Goal: Transaction & Acquisition: Purchase product/service

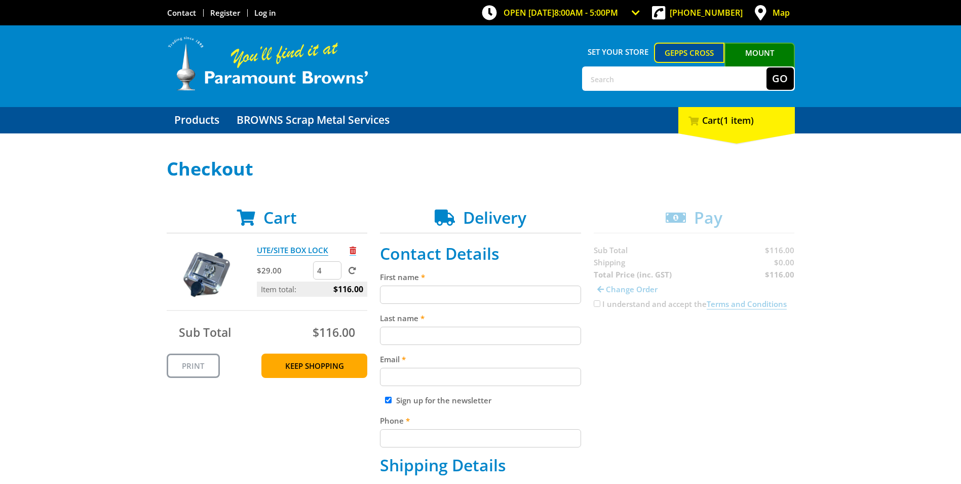
click at [354, 251] on span "Remove from cart" at bounding box center [353, 250] width 7 height 8
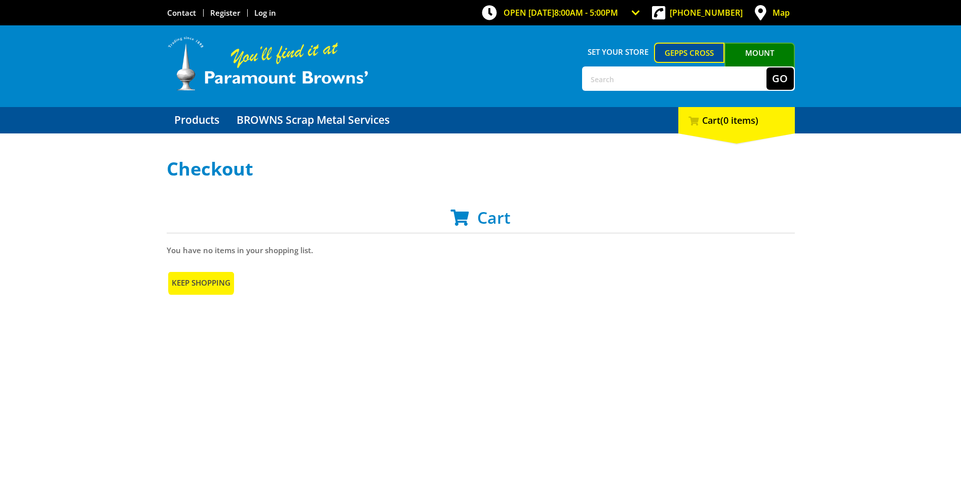
click at [186, 282] on link "Keep Shopping" at bounding box center [201, 282] width 69 height 24
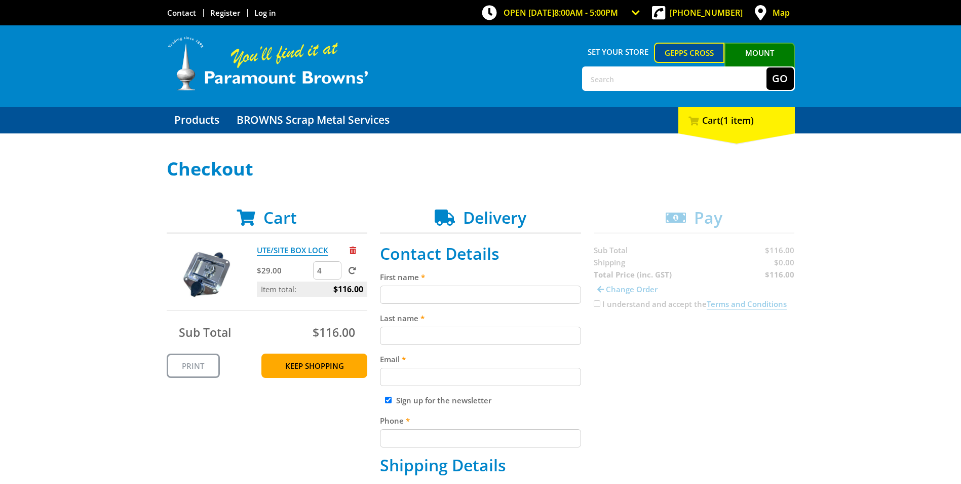
click at [480, 291] on input "First name" at bounding box center [480, 294] width 201 height 18
type input "Demi"
type input "Garland"
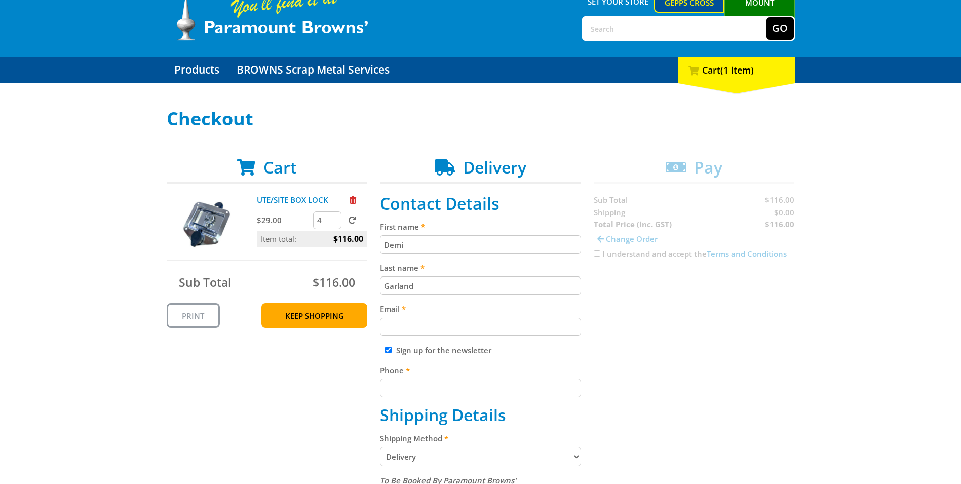
scroll to position [51, 0]
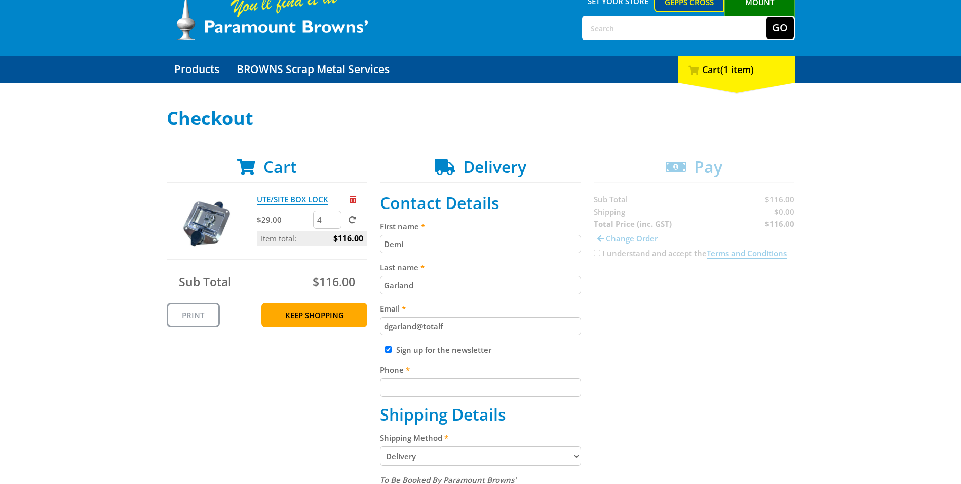
type input "dgarland@totalfire.com.au"
click at [388, 351] on input "Sign up for the newsletter" at bounding box center [388, 349] width 7 height 7
checkbox input "false"
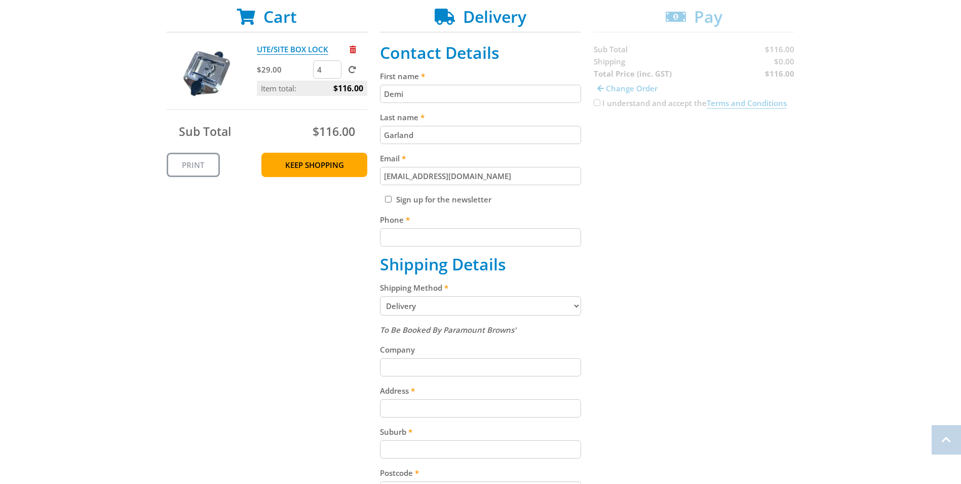
scroll to position [203, 0]
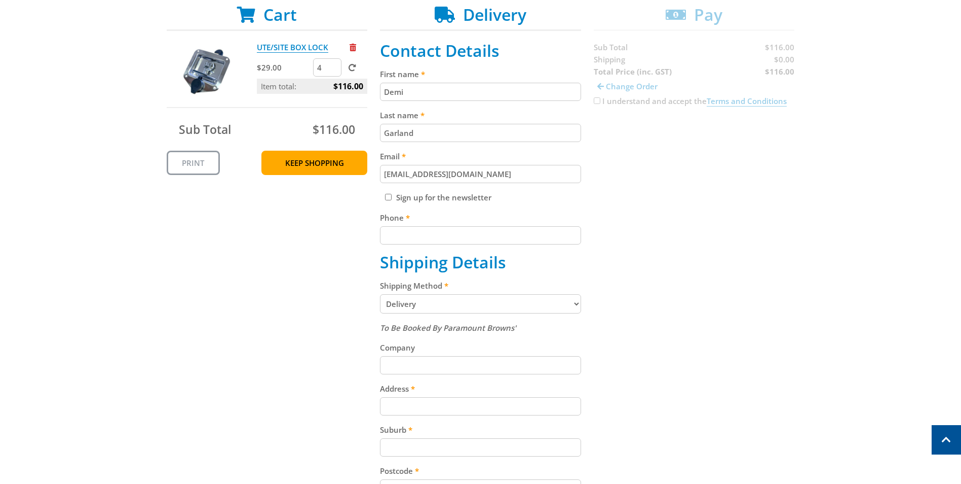
click at [406, 242] on input "Phone" at bounding box center [480, 235] width 201 height 18
type input "0265746050"
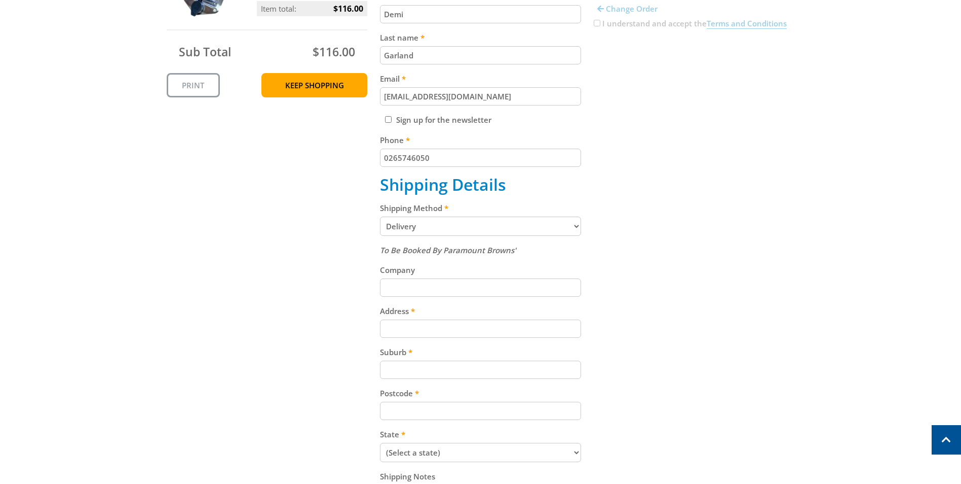
scroll to position [304, 0]
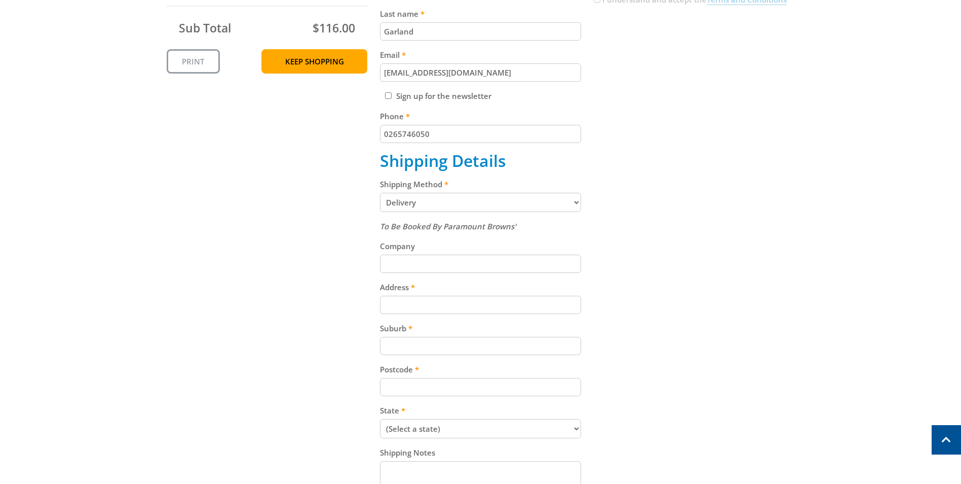
click at [402, 304] on input "Address" at bounding box center [480, 304] width 201 height 18
click at [394, 300] on input "Address" at bounding box center [480, 304] width 201 height 18
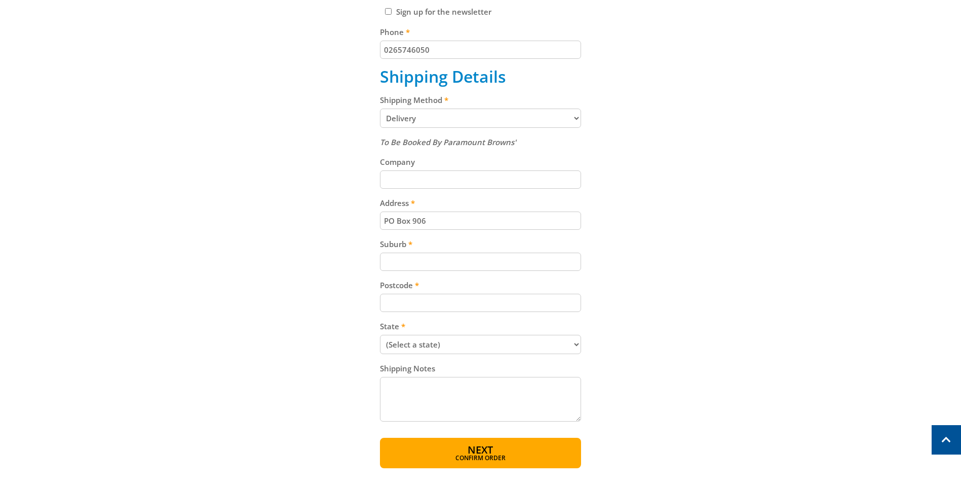
scroll to position [405, 0]
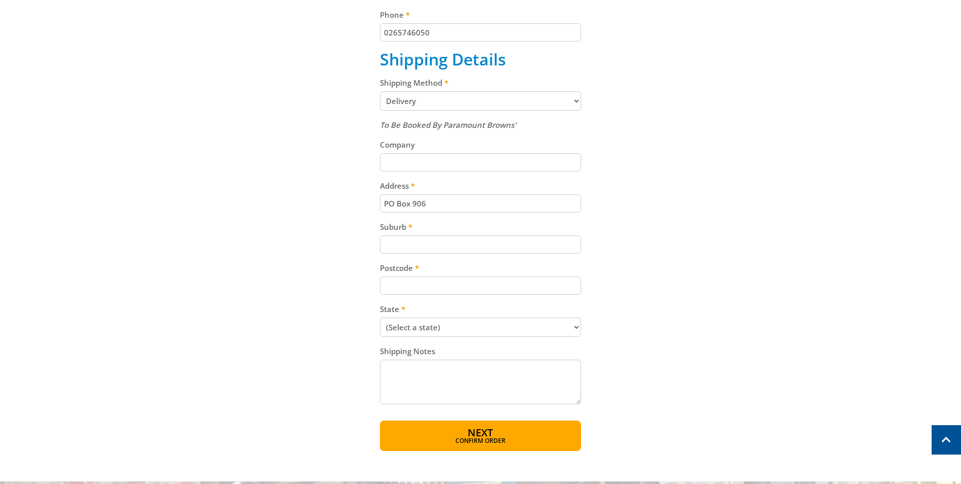
type input "PO Box 906"
click at [404, 243] on input "Suburb" at bounding box center [480, 244] width 201 height 18
type input "Singleton"
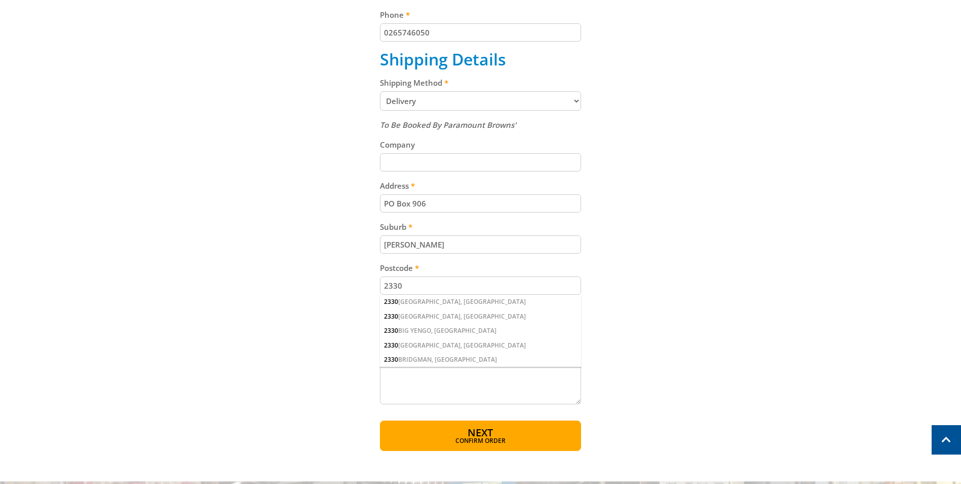
type input "2330"
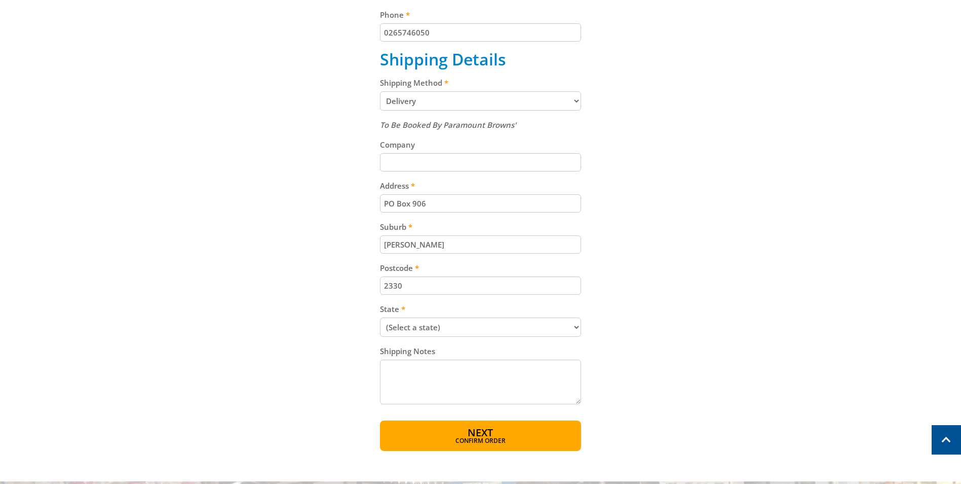
click at [414, 324] on select "(Select a state) South Australia Victoria New South Wales Queensland Western Au…" at bounding box center [480, 326] width 201 height 19
select select "NSW"
click at [380, 317] on select "(Select a state) South Australia Victoria New South Wales Queensland Western Au…" at bounding box center [480, 326] width 201 height 19
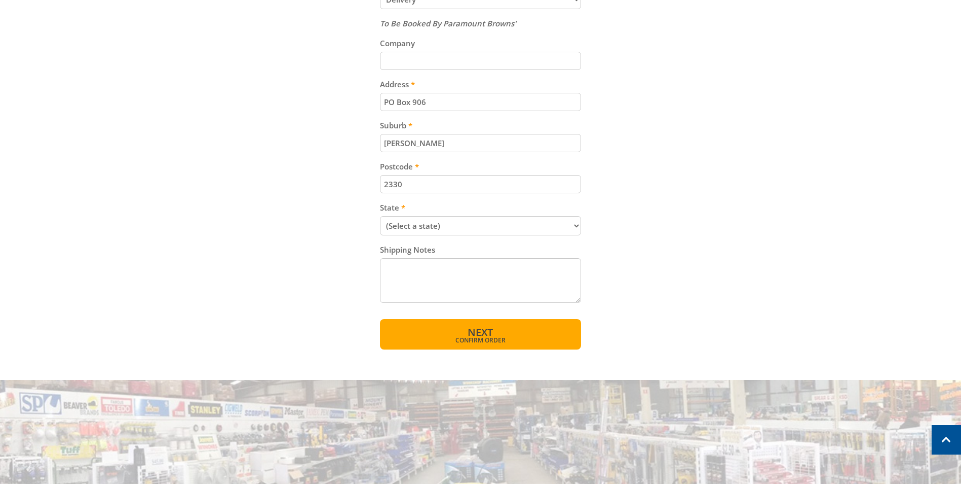
click at [482, 338] on span "Confirm order" at bounding box center [481, 340] width 158 height 6
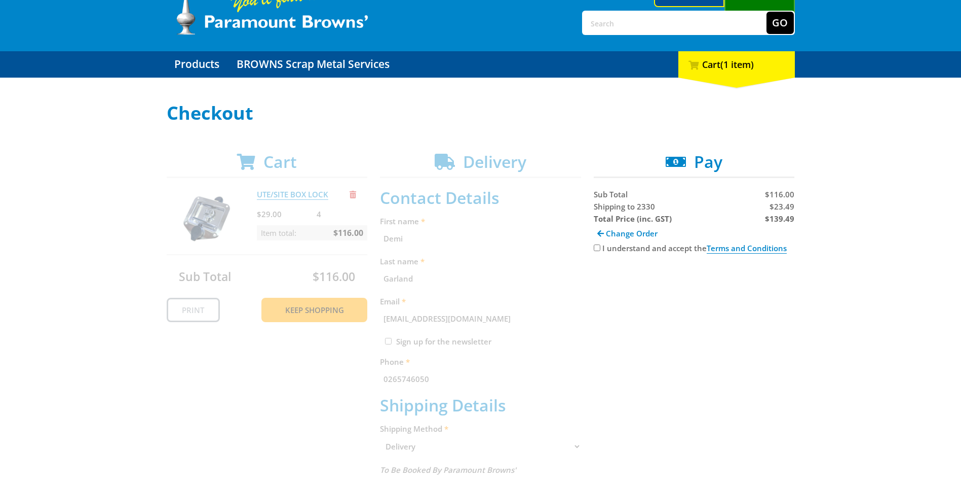
scroll to position [106, 0]
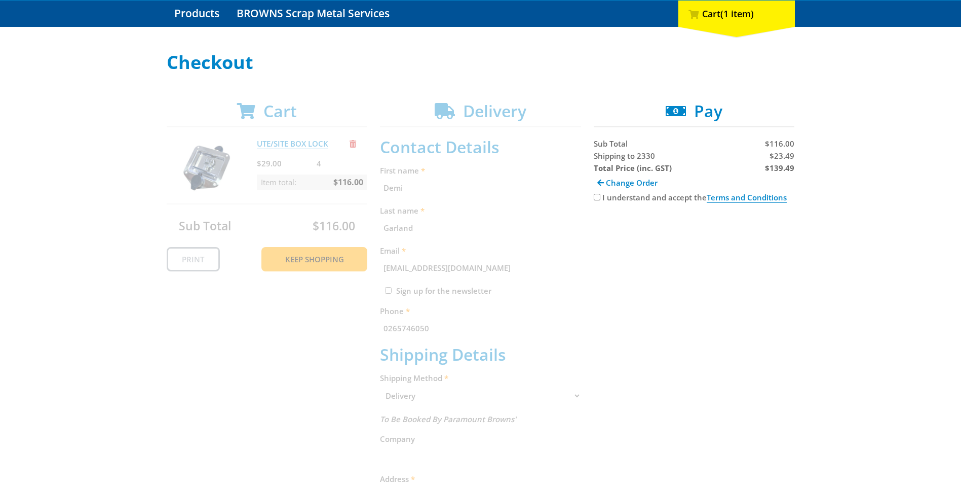
click at [598, 199] on input "I understand and accept the Terms and Conditions" at bounding box center [597, 197] width 7 height 7
checkbox input "true"
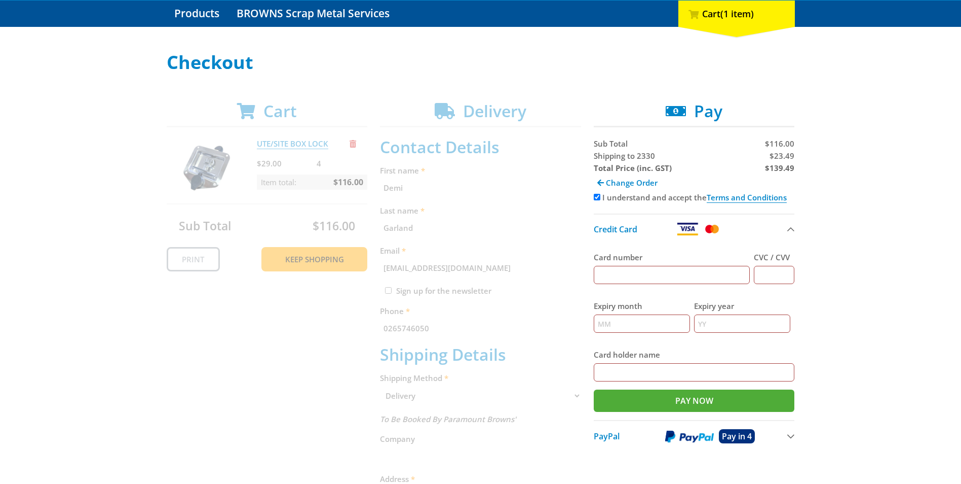
click at [681, 275] on input "Card number" at bounding box center [672, 275] width 157 height 18
type input "4"
type input "4336875736525322"
type input "150"
click at [623, 320] on input "Expiry month" at bounding box center [642, 323] width 96 height 18
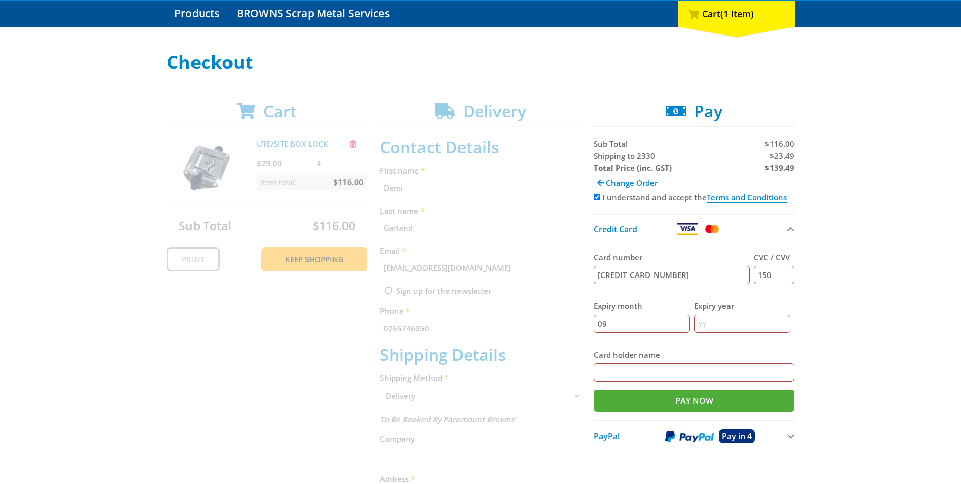
type input "09"
click at [711, 326] on input "Expiry year" at bounding box center [742, 323] width 96 height 18
type input "2026"
click at [650, 367] on input "Card holder name" at bounding box center [694, 372] width 201 height 18
type input "Miss Teagan O'Hara"
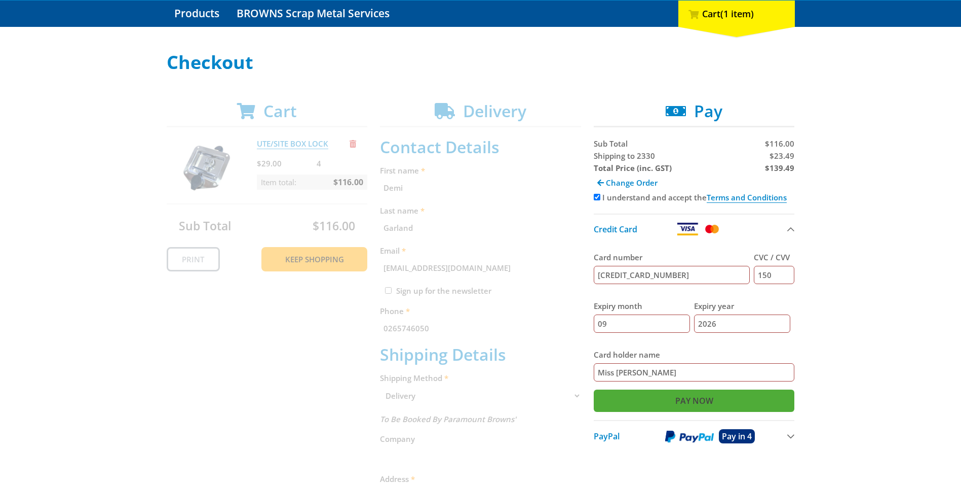
click at [651, 395] on input "Pay Now" at bounding box center [694, 400] width 201 height 22
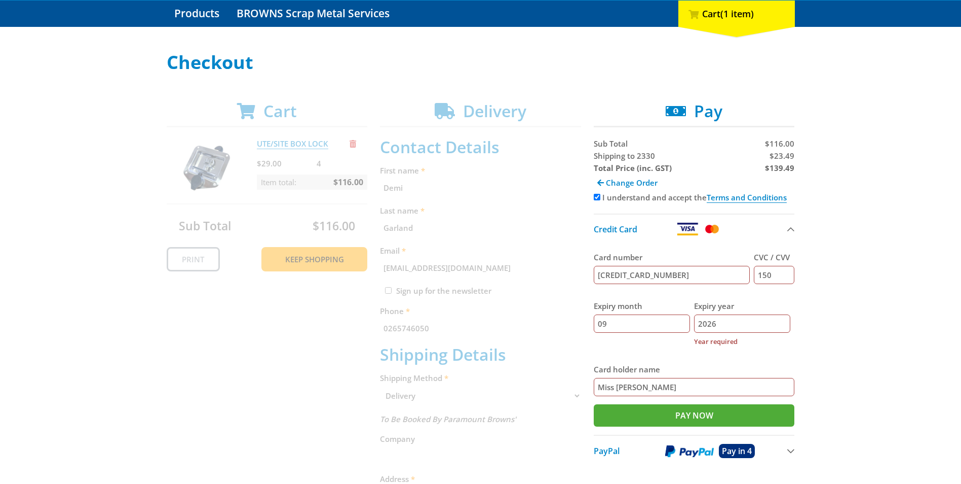
click at [737, 320] on input "2026" at bounding box center [742, 323] width 96 height 18
type input "2"
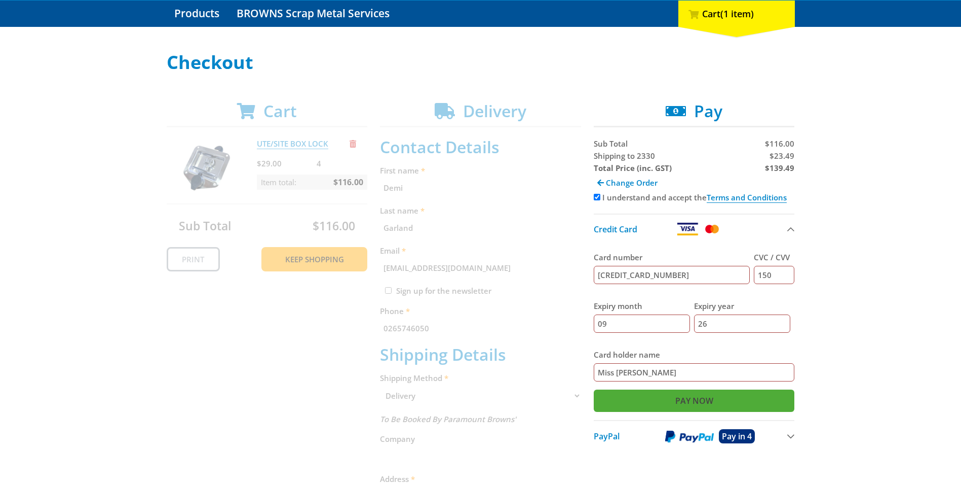
type input "26"
click at [724, 402] on input "Pay Now" at bounding box center [694, 400] width 201 height 22
type input "Paying..."
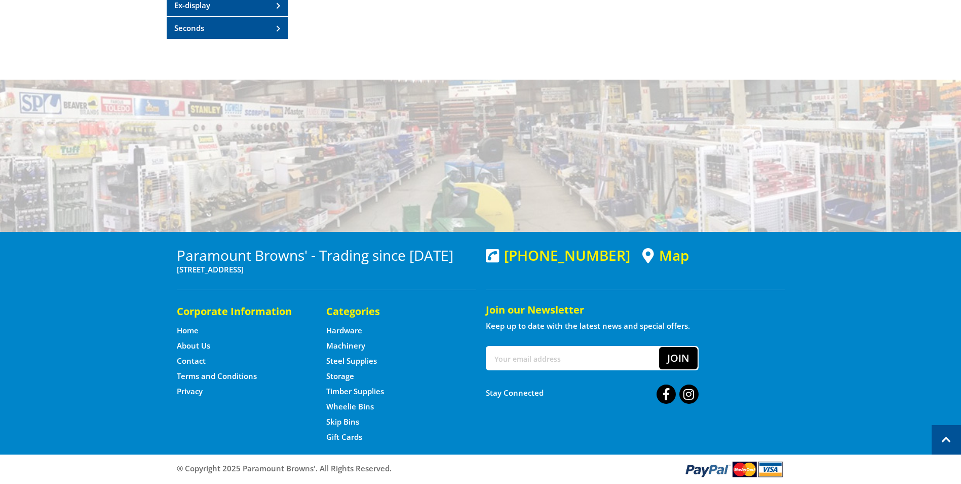
scroll to position [144, 0]
